Goal: Task Accomplishment & Management: Use online tool/utility

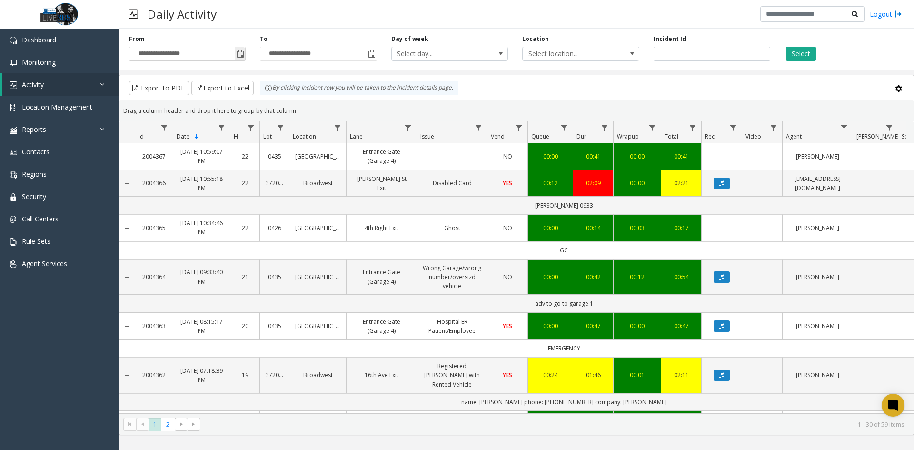
click at [243, 54] on span "Toggle popup" at bounding box center [241, 54] width 8 height 8
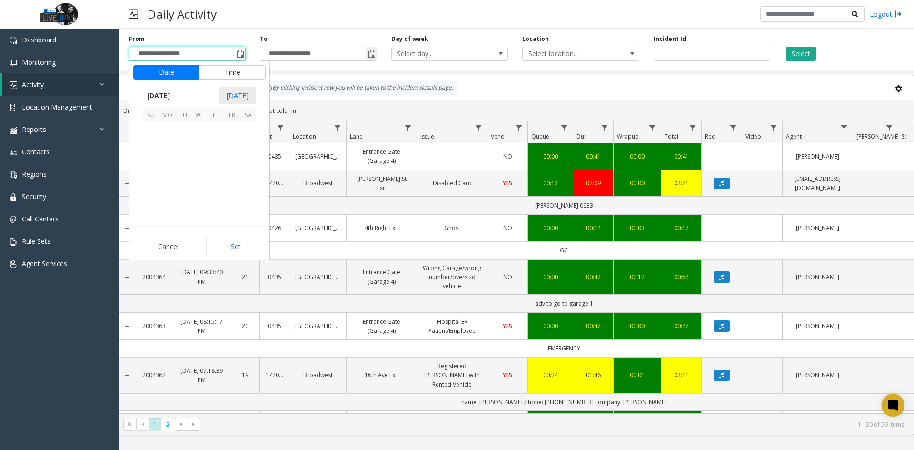
scroll to position [170705, 0]
click at [165, 199] on span "25" at bounding box center [167, 195] width 16 height 16
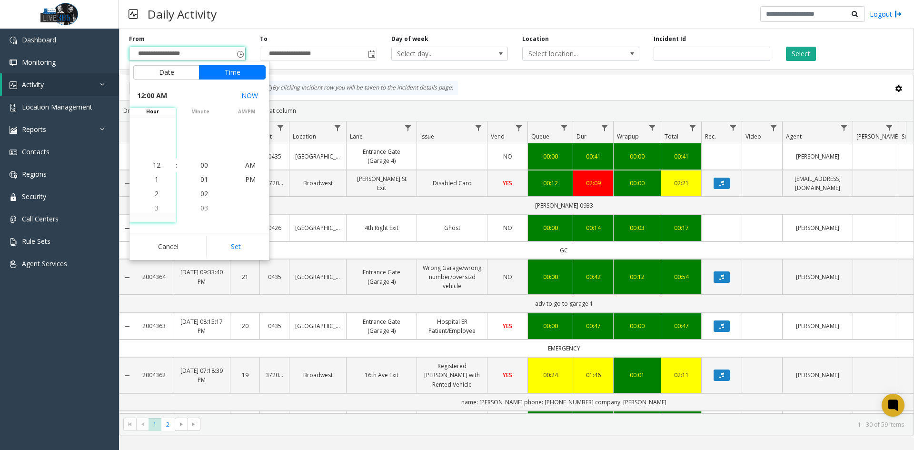
click at [231, 251] on button "Set" at bounding box center [236, 246] width 60 height 21
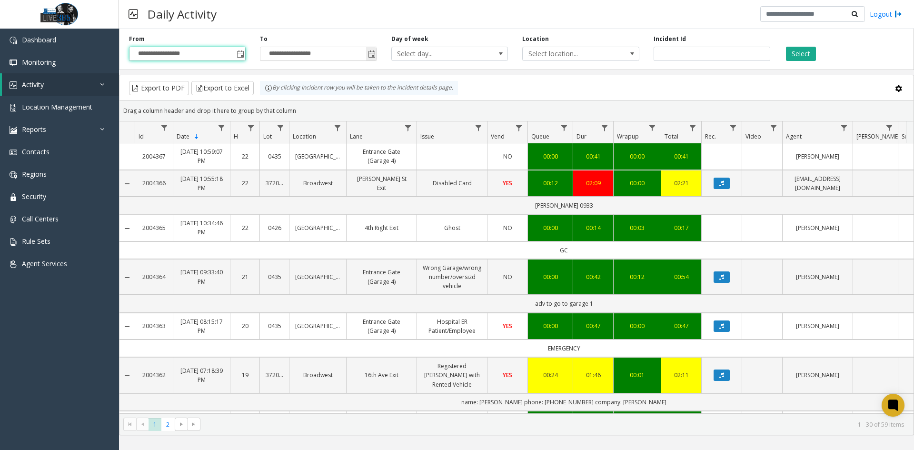
click at [373, 52] on span "Toggle popup" at bounding box center [372, 54] width 8 height 8
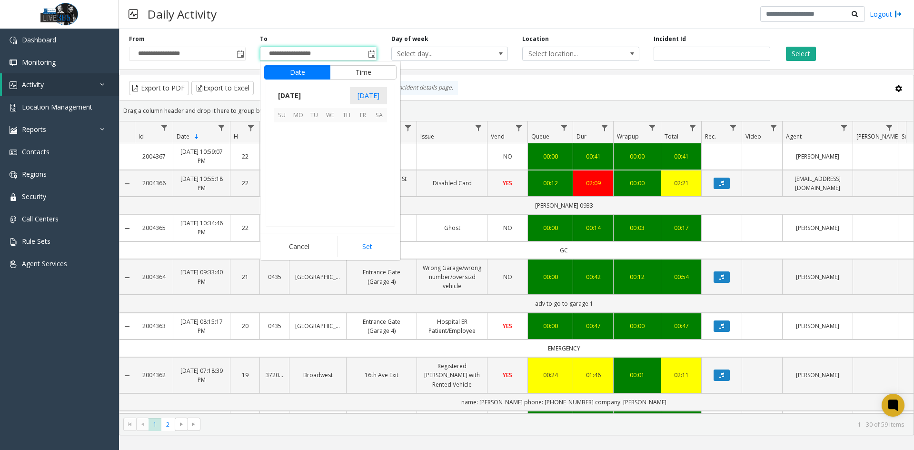
scroll to position [14, 0]
click at [297, 198] on span "25" at bounding box center [298, 195] width 16 height 16
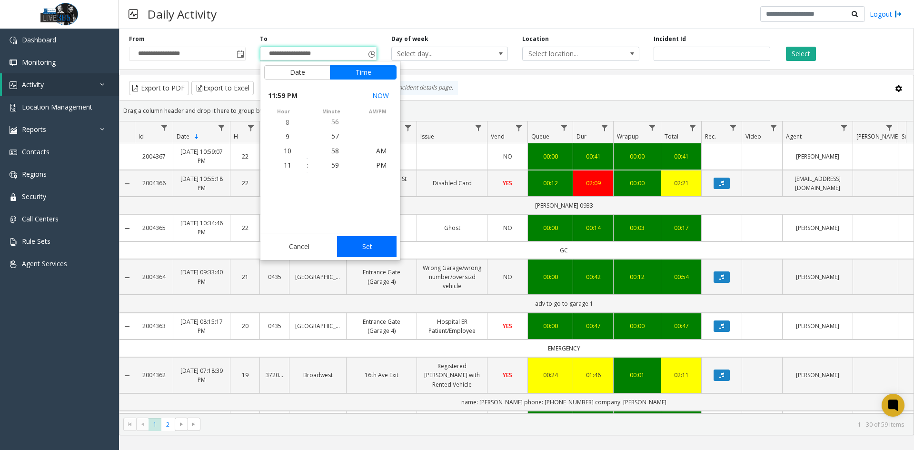
click at [368, 241] on button "Set" at bounding box center [367, 246] width 60 height 21
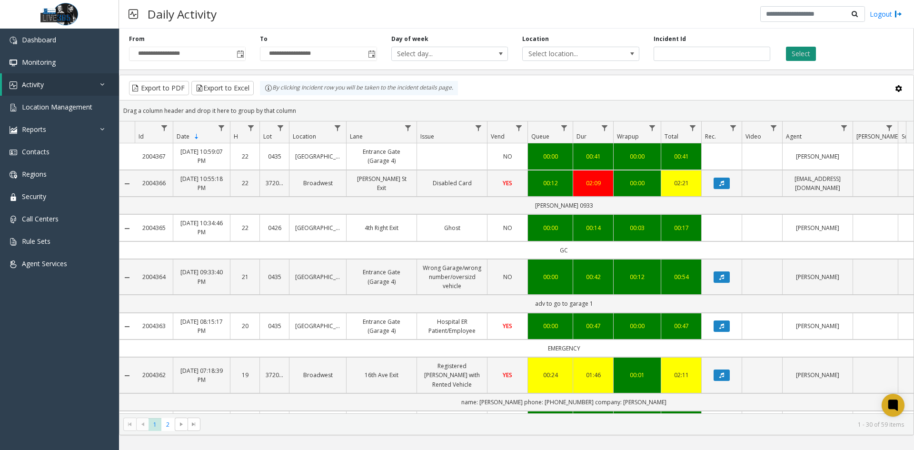
click at [806, 54] on button "Select" at bounding box center [801, 54] width 30 height 14
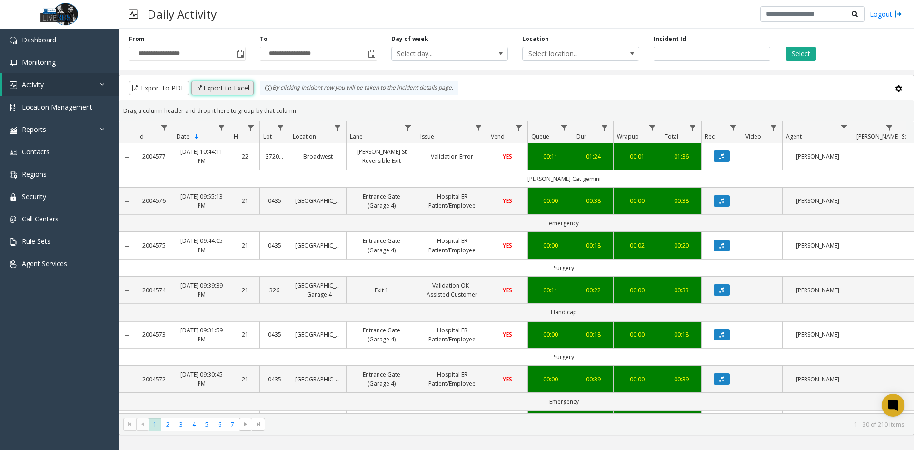
click at [233, 84] on button "Export to Excel" at bounding box center [222, 88] width 62 height 14
